Goal: Task Accomplishment & Management: Manage account settings

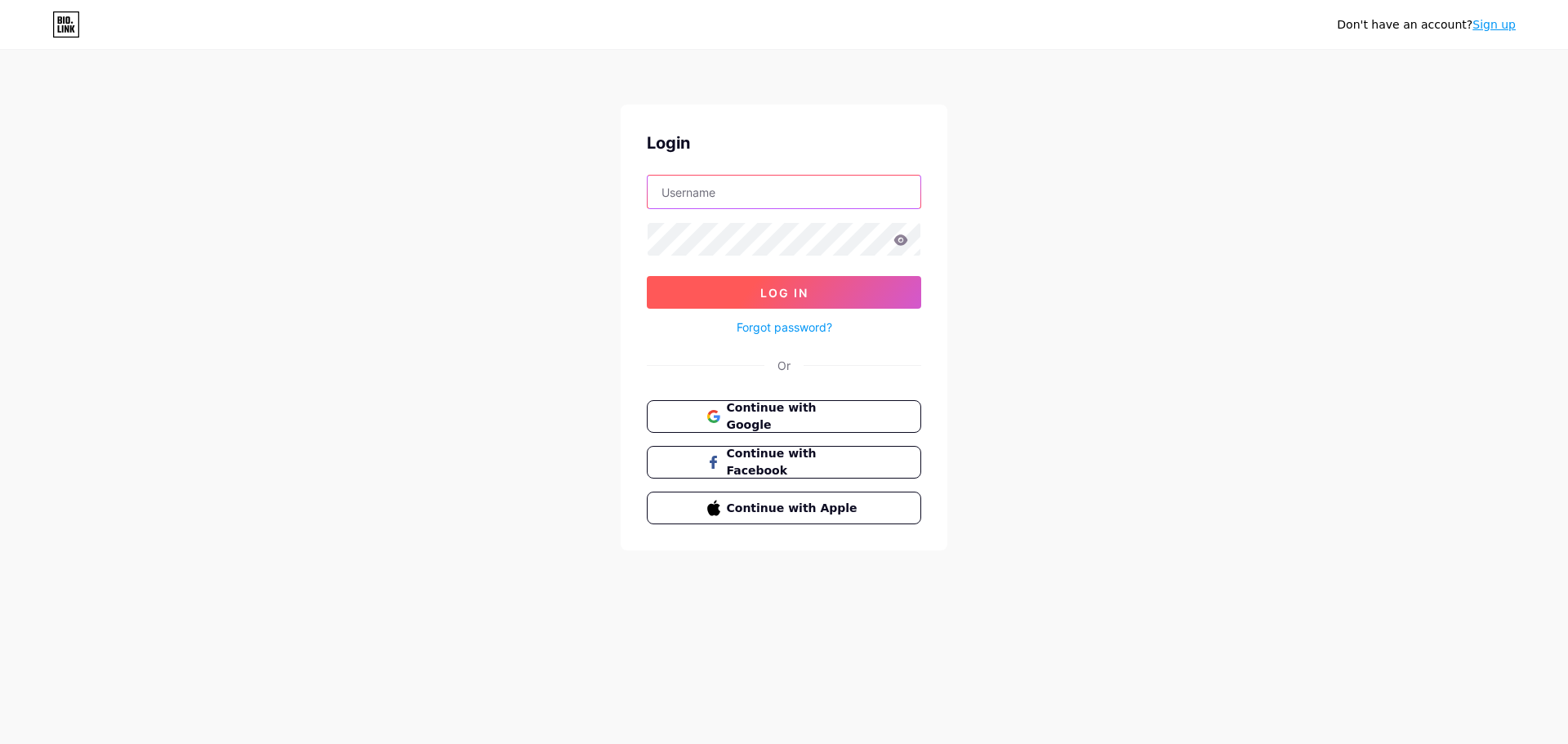
type input "[EMAIL_ADDRESS][DOMAIN_NAME]"
click at [848, 287] on button "Log In" at bounding box center [784, 292] width 275 height 33
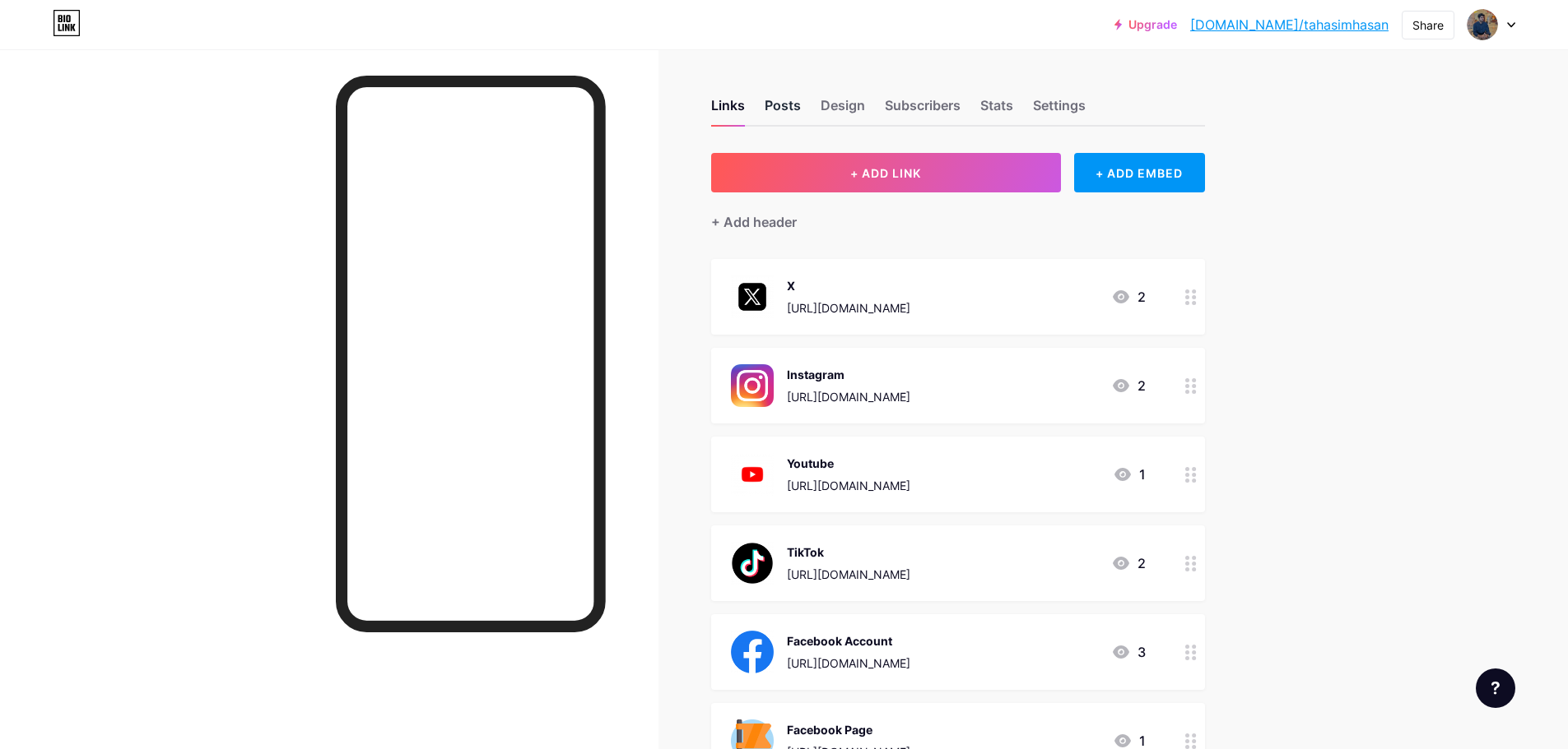
click at [781, 107] on div "Posts" at bounding box center [783, 110] width 36 height 29
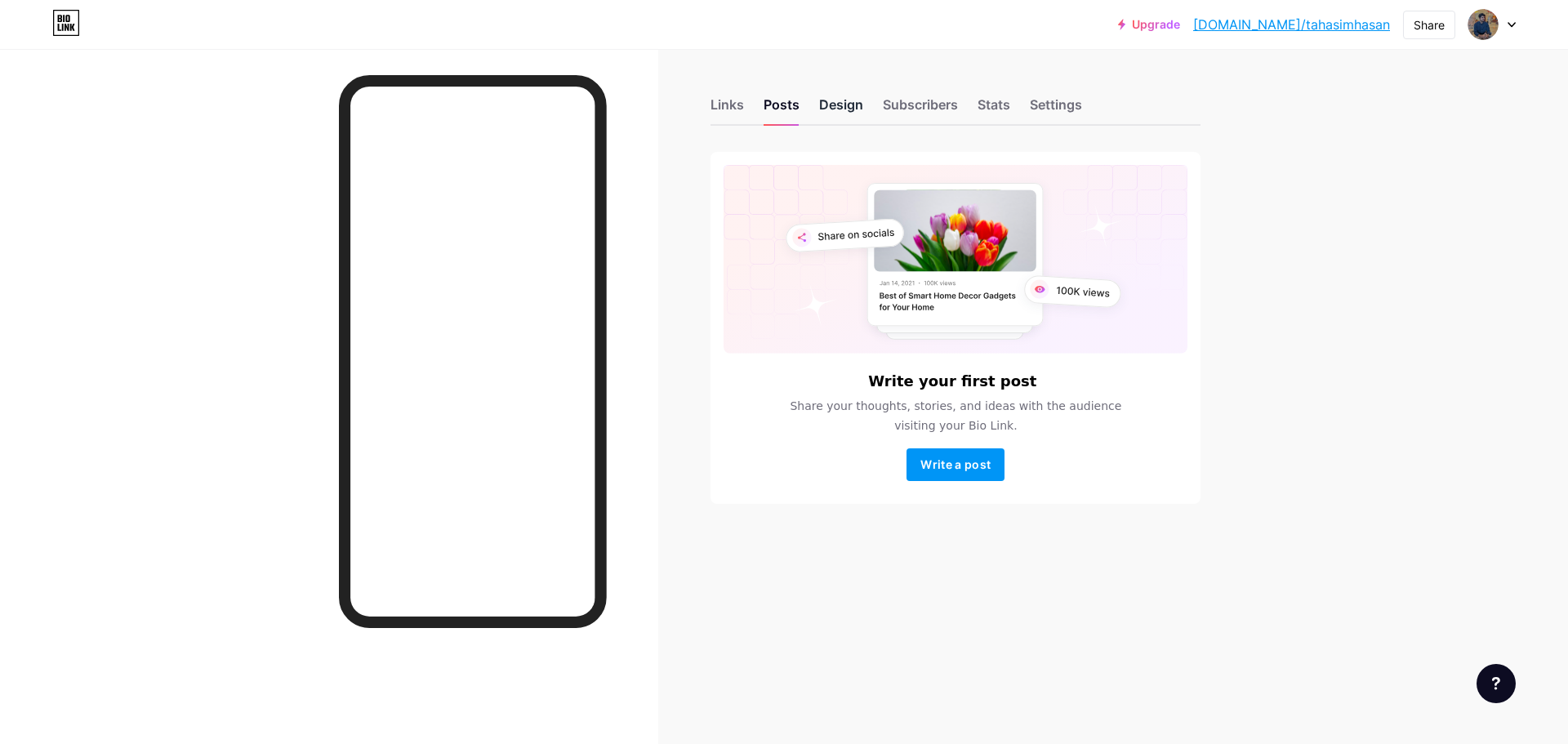
click at [824, 108] on div "Design" at bounding box center [840, 109] width 44 height 29
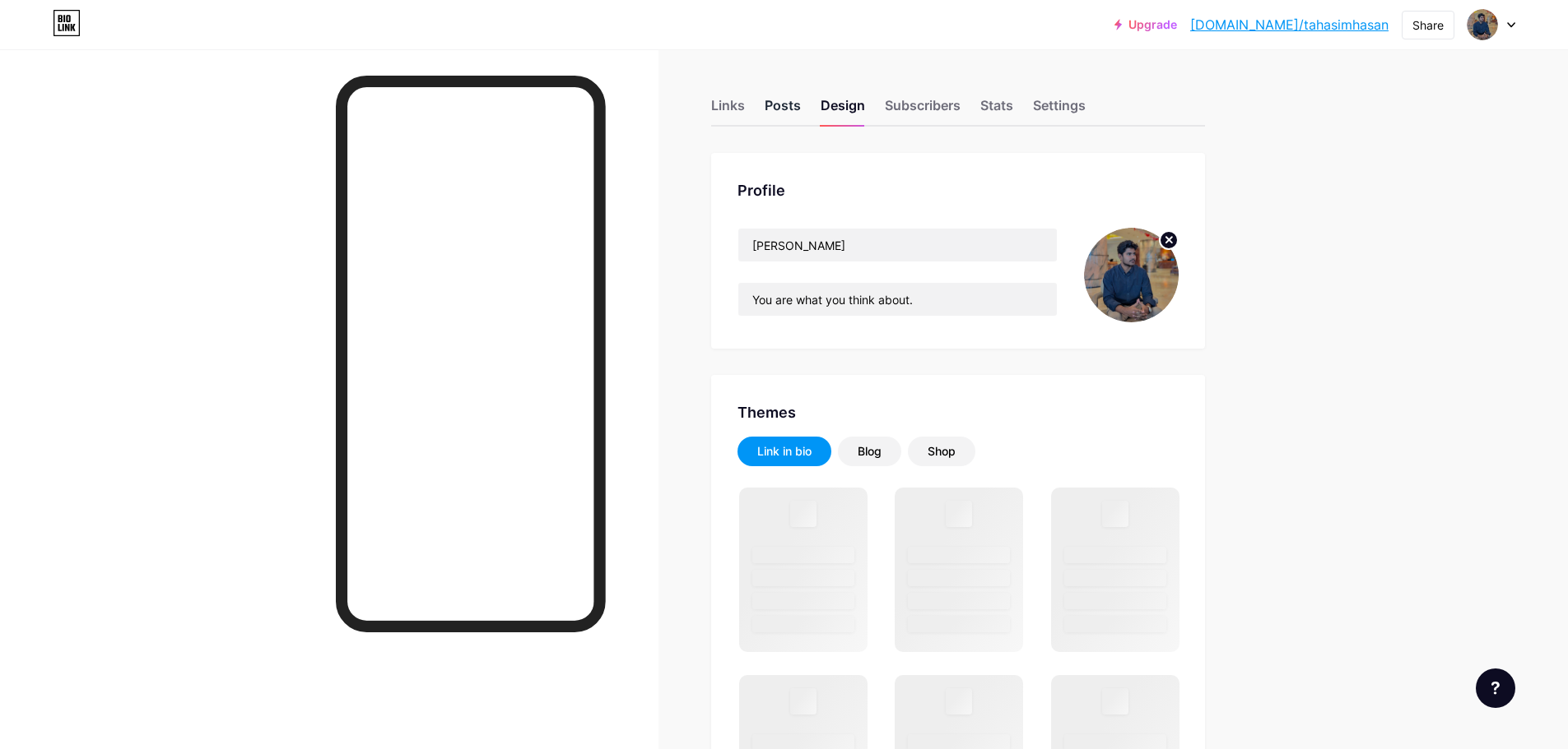
click at [789, 116] on div "Posts" at bounding box center [783, 110] width 36 height 29
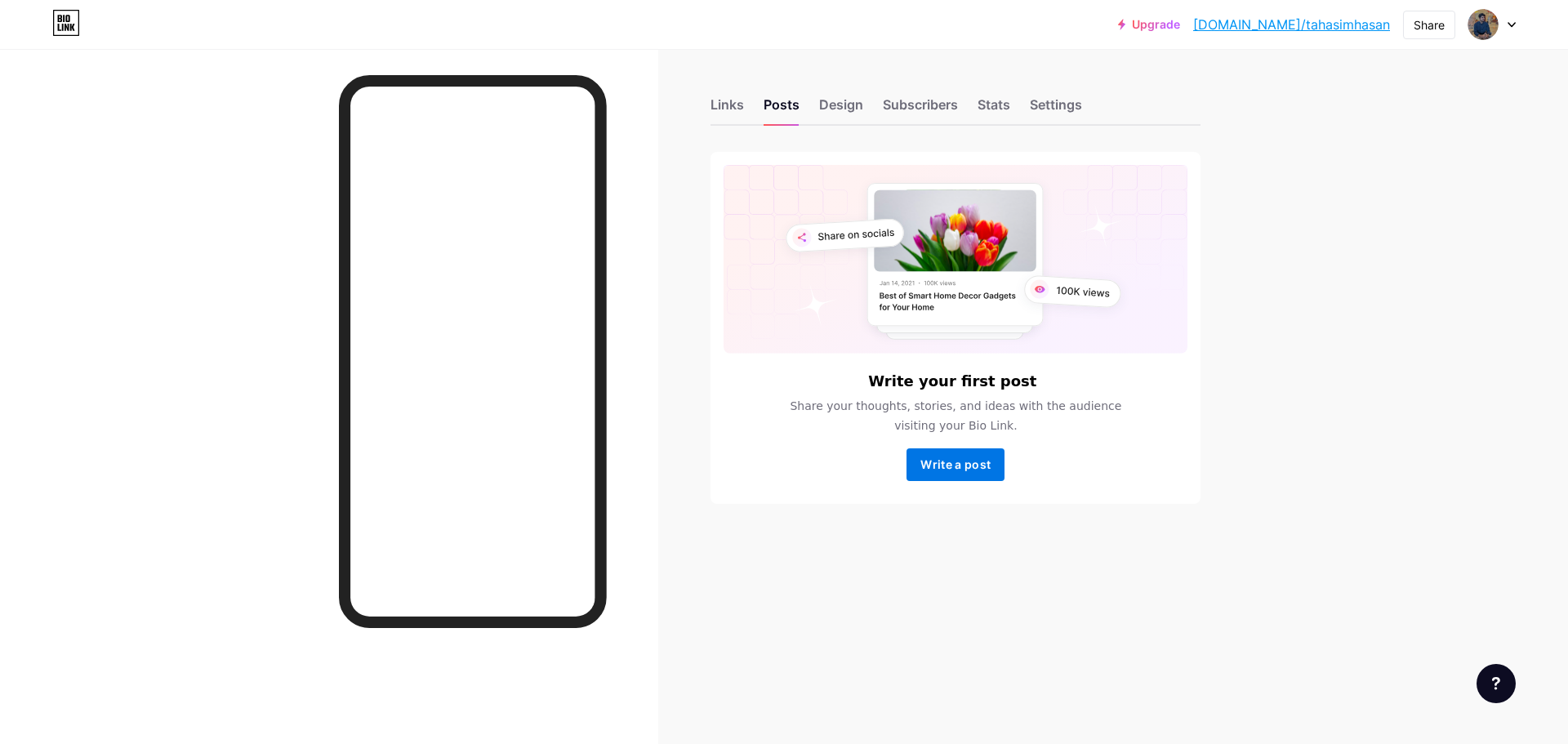
click at [963, 473] on button "Write a post" at bounding box center [955, 464] width 98 height 33
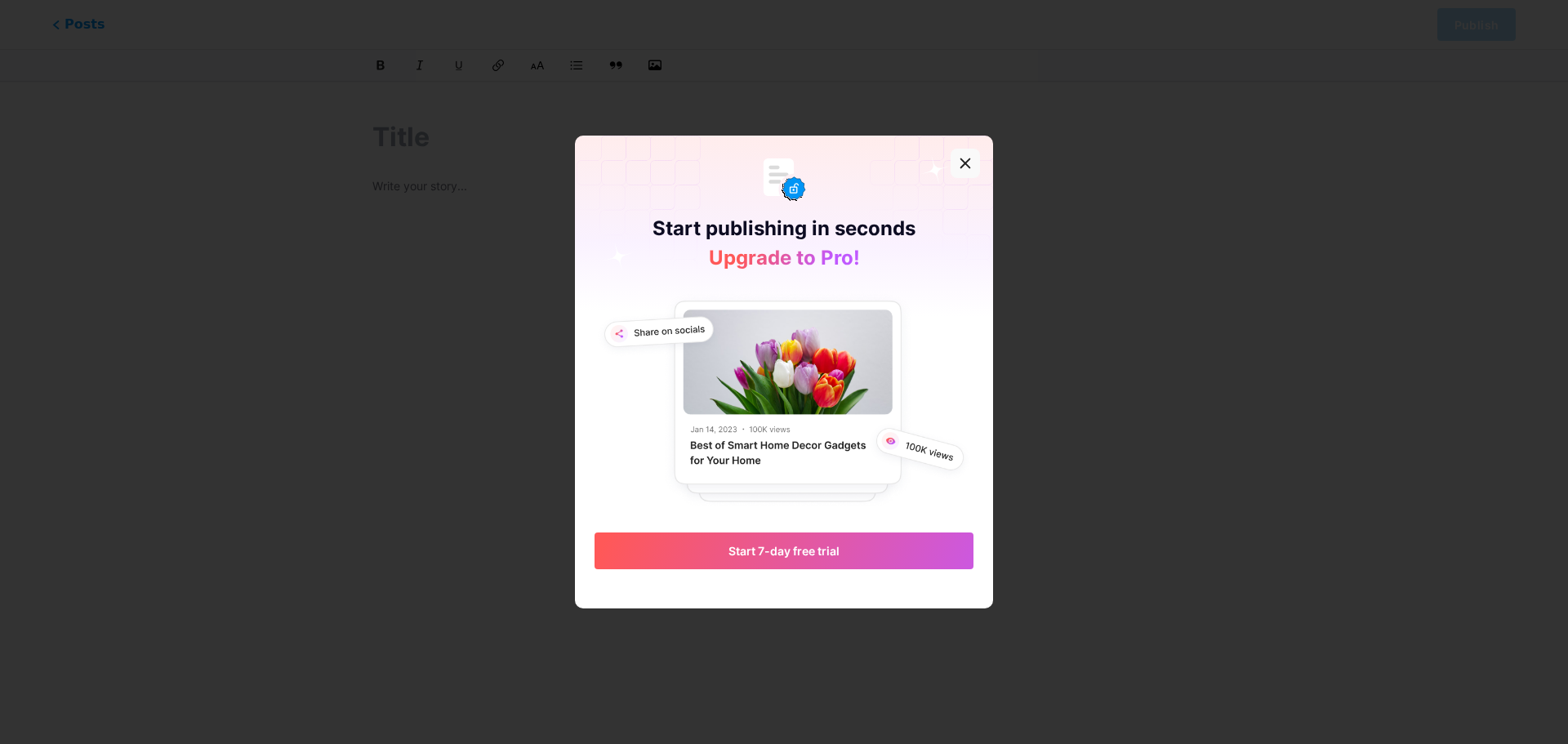
click at [965, 160] on icon at bounding box center [966, 164] width 13 height 13
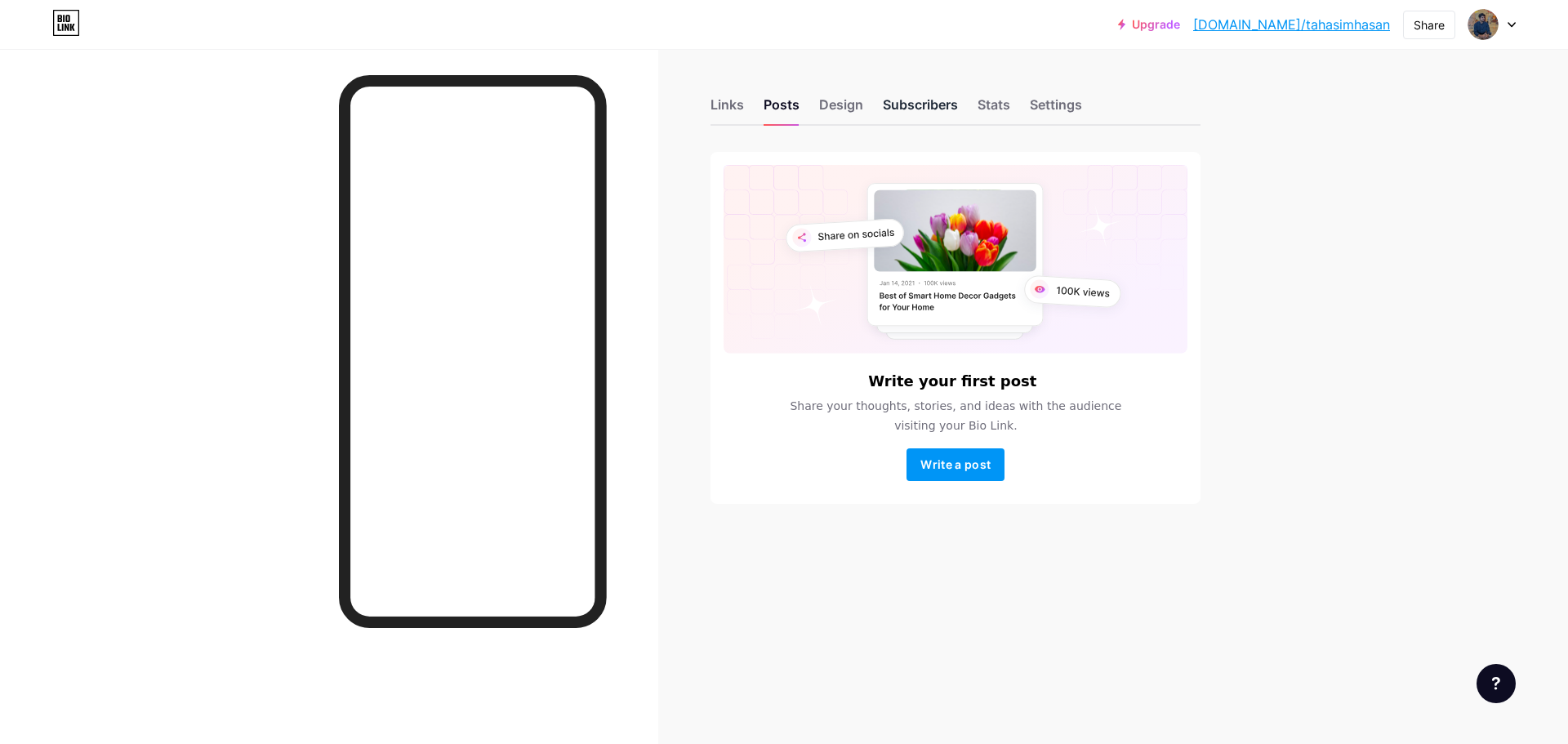
click at [947, 112] on div "Subscribers" at bounding box center [920, 109] width 75 height 29
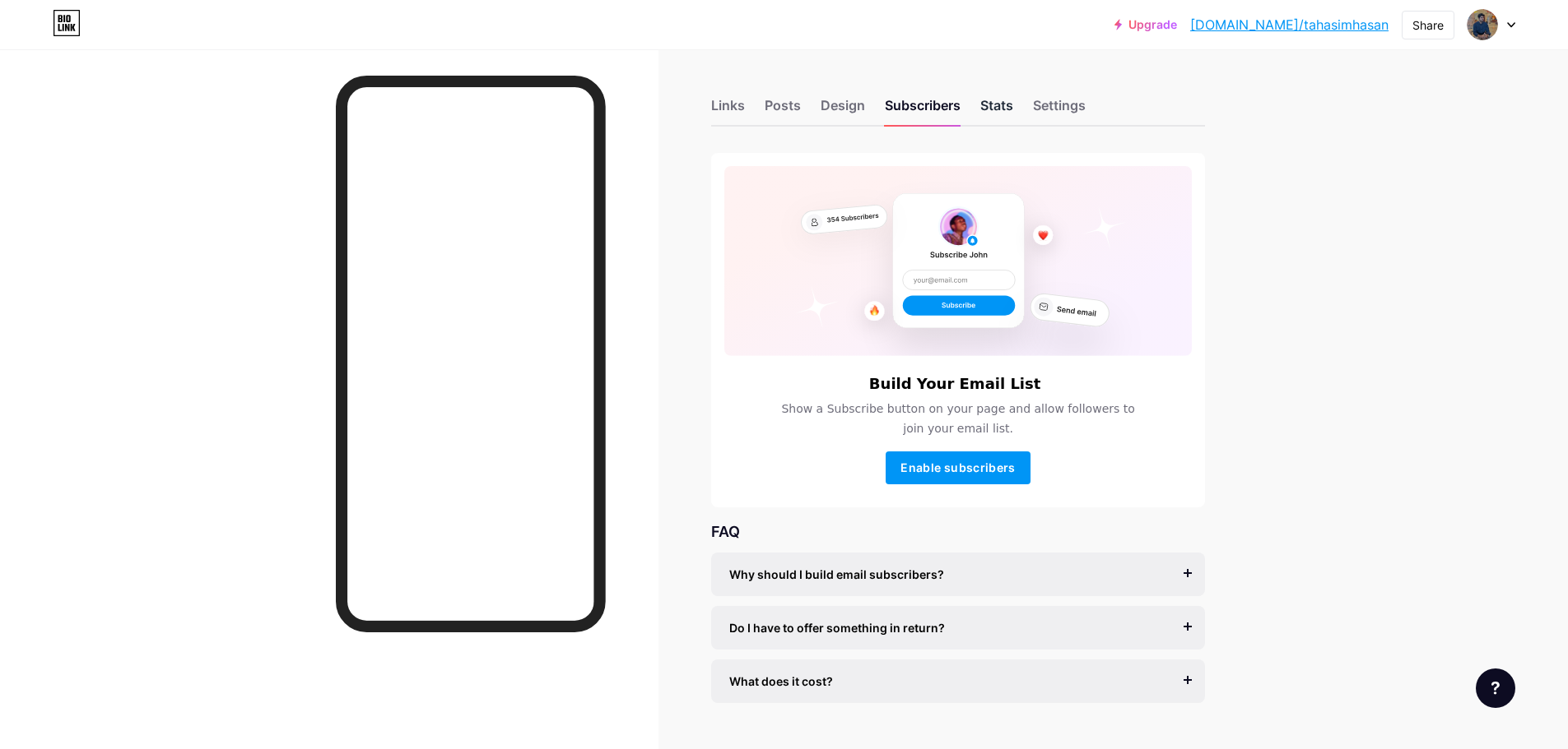
click at [996, 109] on div "Stats" at bounding box center [996, 110] width 33 height 29
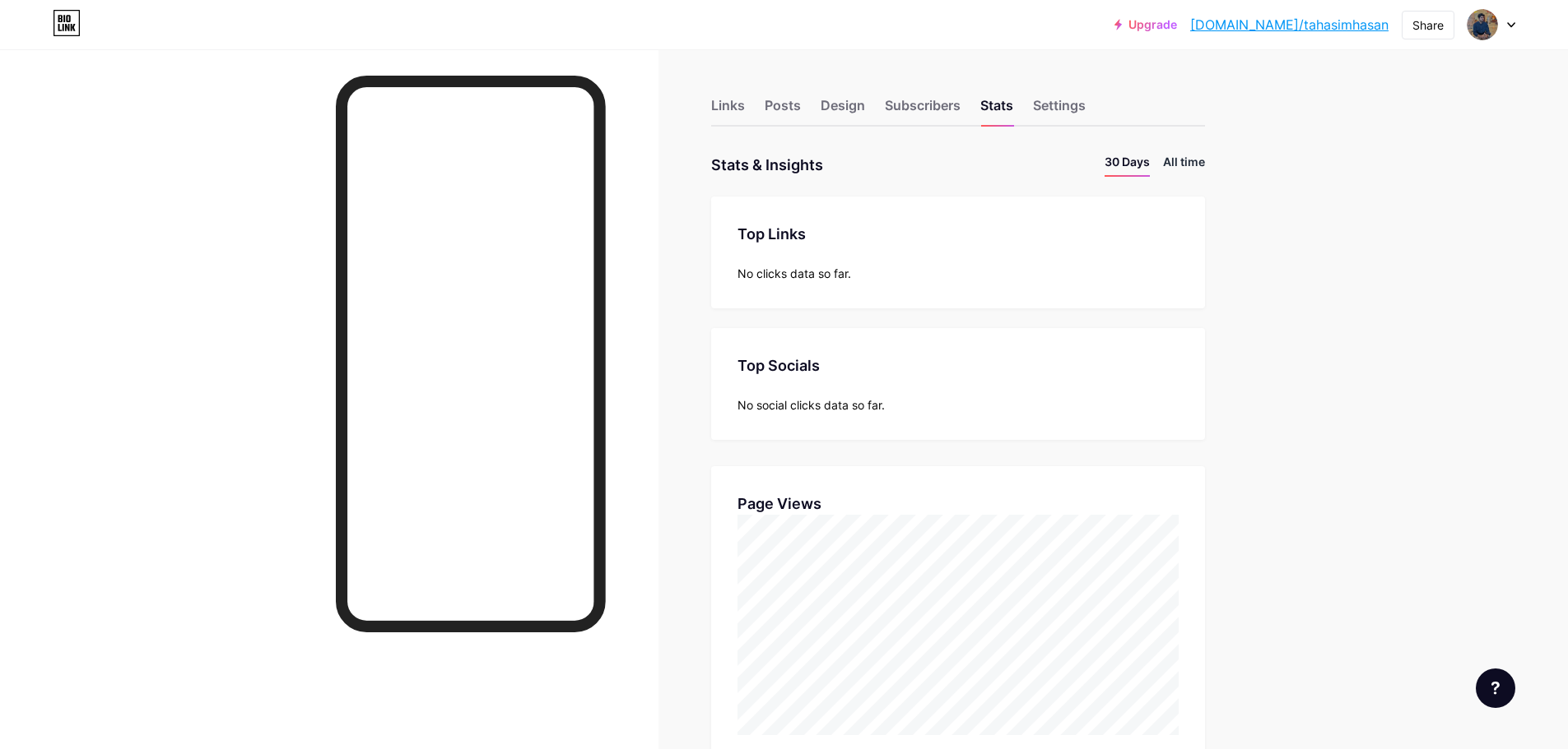
click at [1185, 167] on li "All time" at bounding box center [1184, 164] width 42 height 24
